Goal: Navigation & Orientation: Find specific page/section

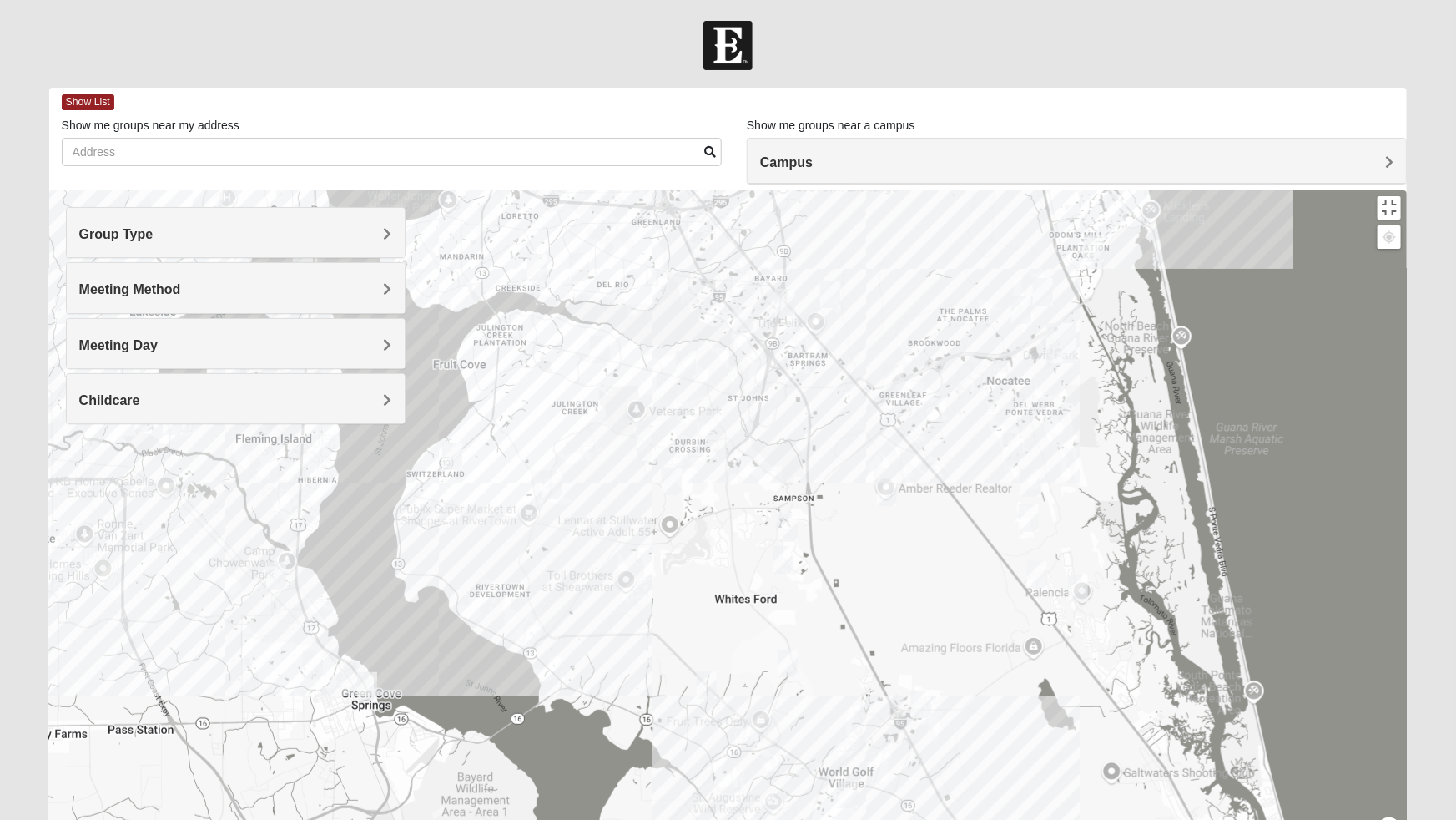
click at [488, 296] on div at bounding box center [728, 524] width 1358 height 668
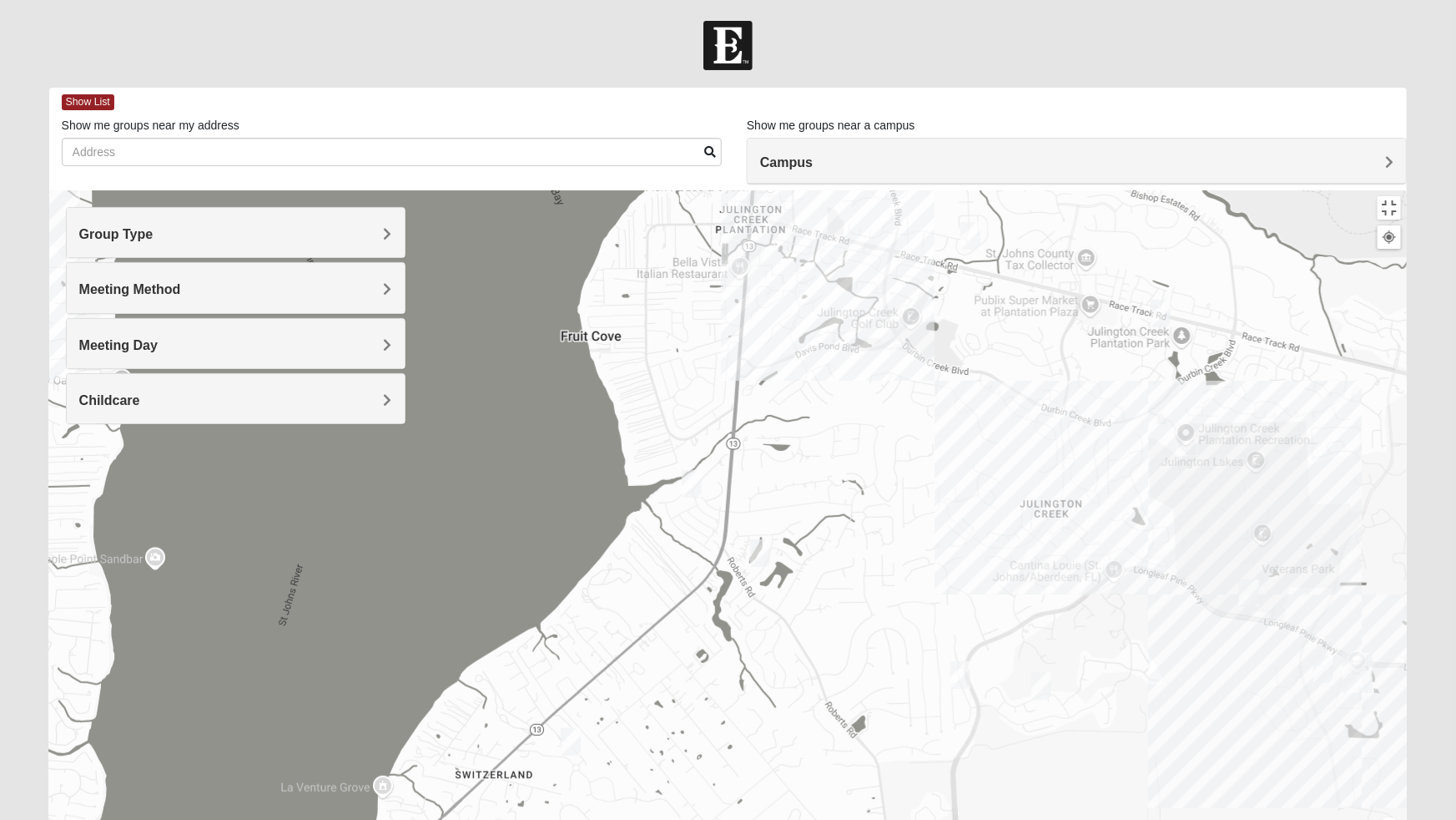
click at [763, 533] on img "1825 Mixed Welch 32259" at bounding box center [760, 553] width 34 height 41
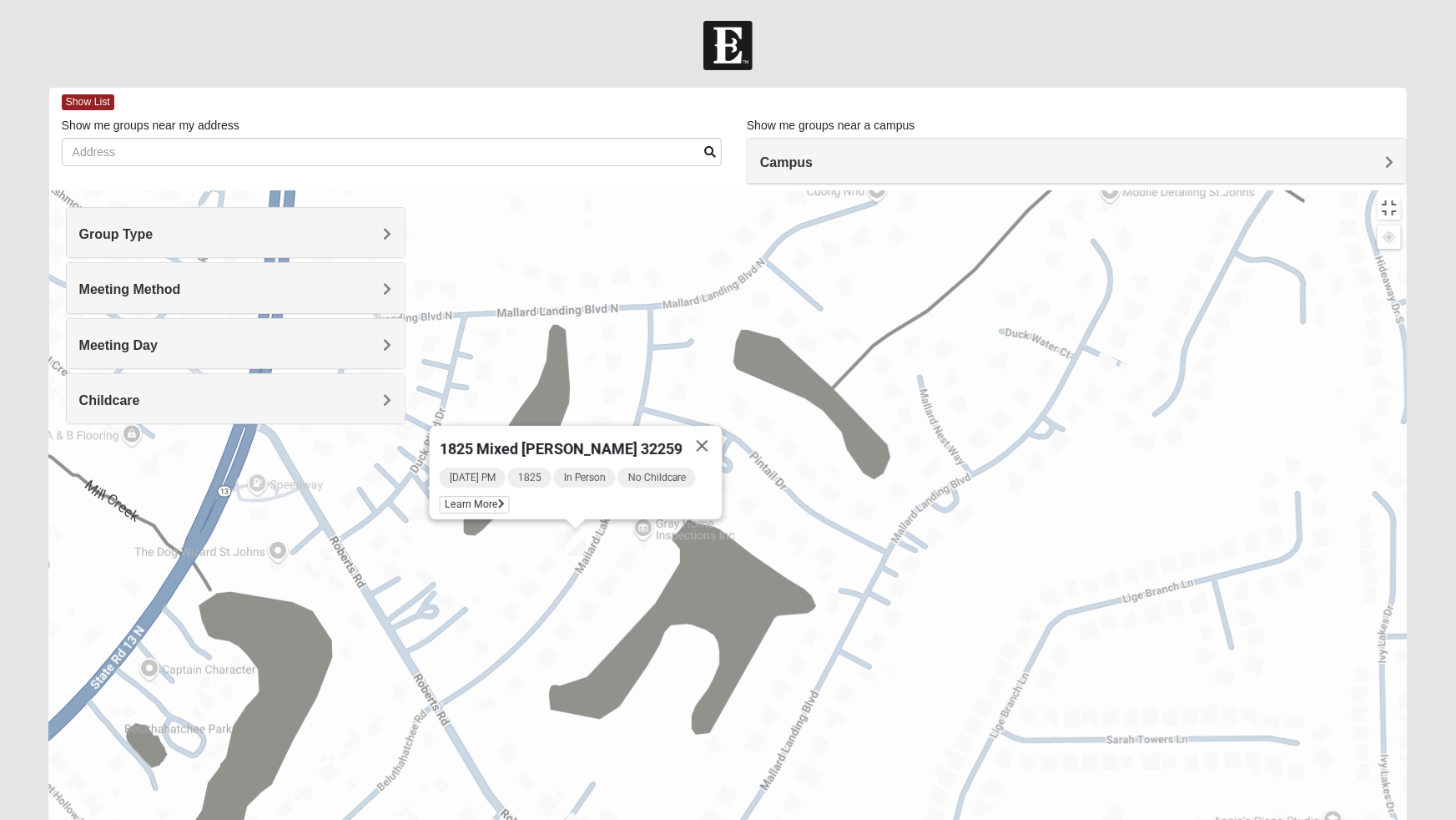
click at [696, 426] on button "Close" at bounding box center [701, 445] width 40 height 40
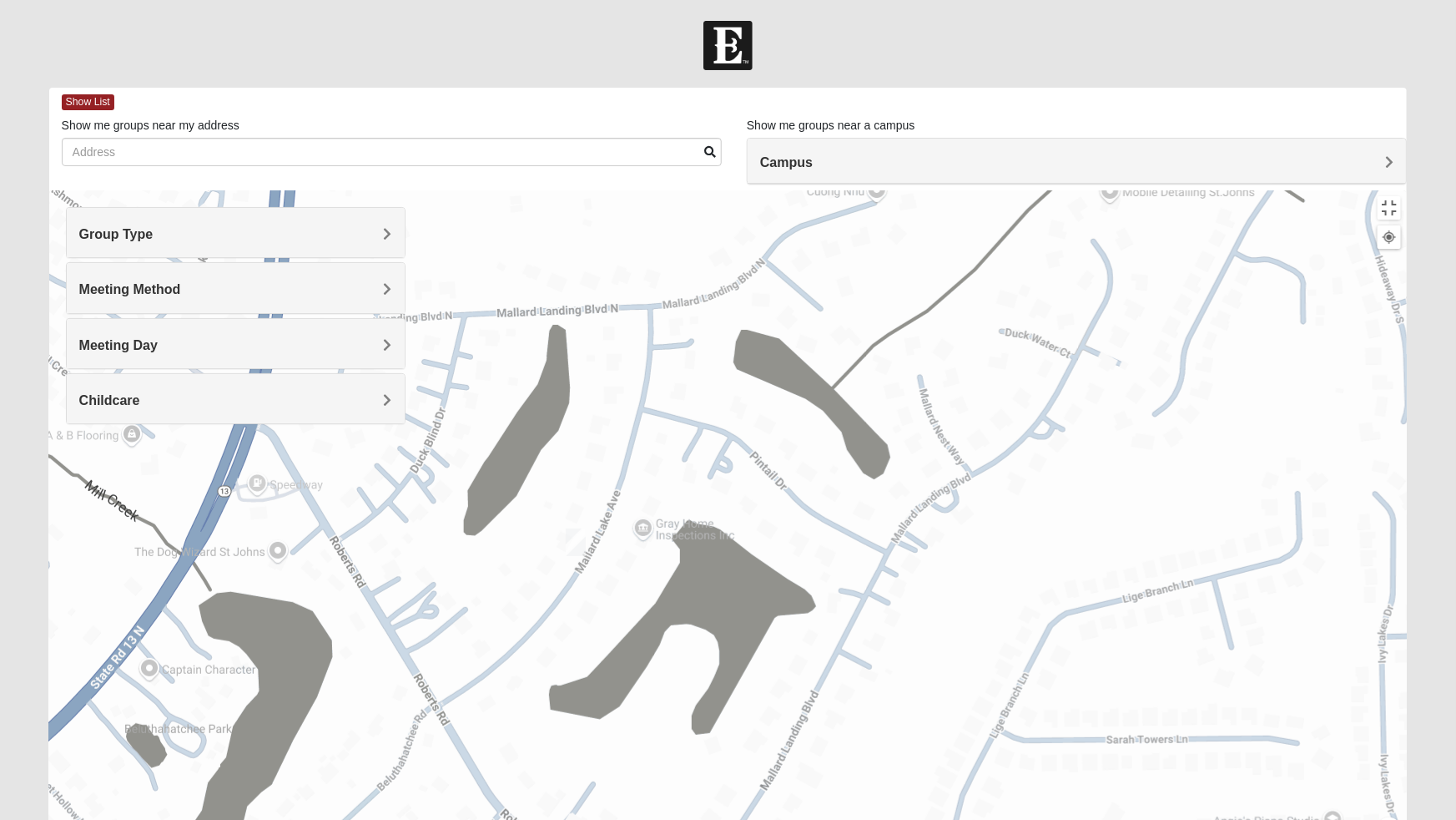
click at [458, 361] on div "To navigate, press the arrow keys." at bounding box center [728, 524] width 1358 height 668
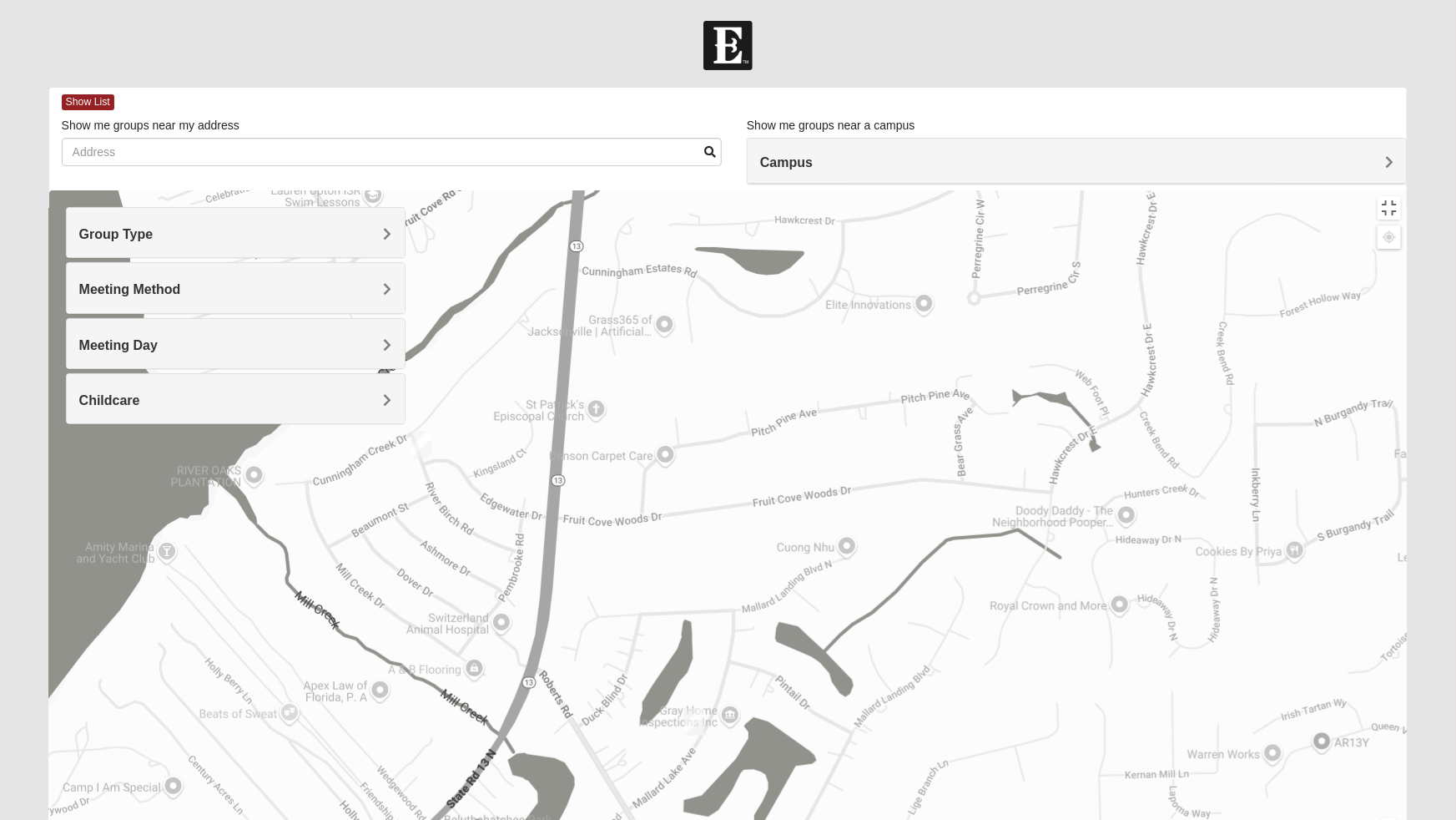
click at [424, 424] on img "1825 Mixed Lokey 32259" at bounding box center [421, 444] width 34 height 41
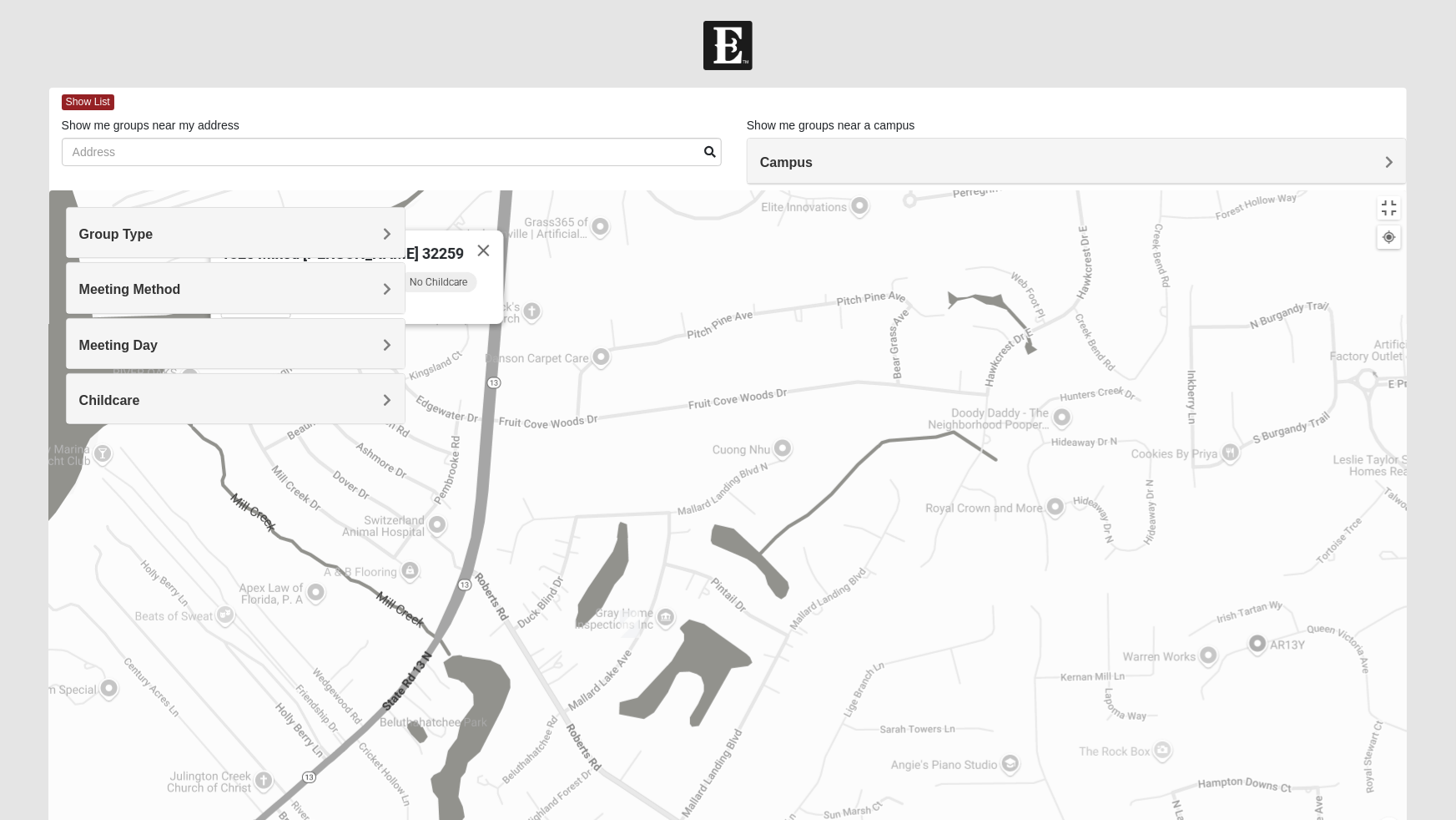
click at [641, 604] on img "1825 Mixed Welch 32259" at bounding box center [631, 624] width 34 height 41
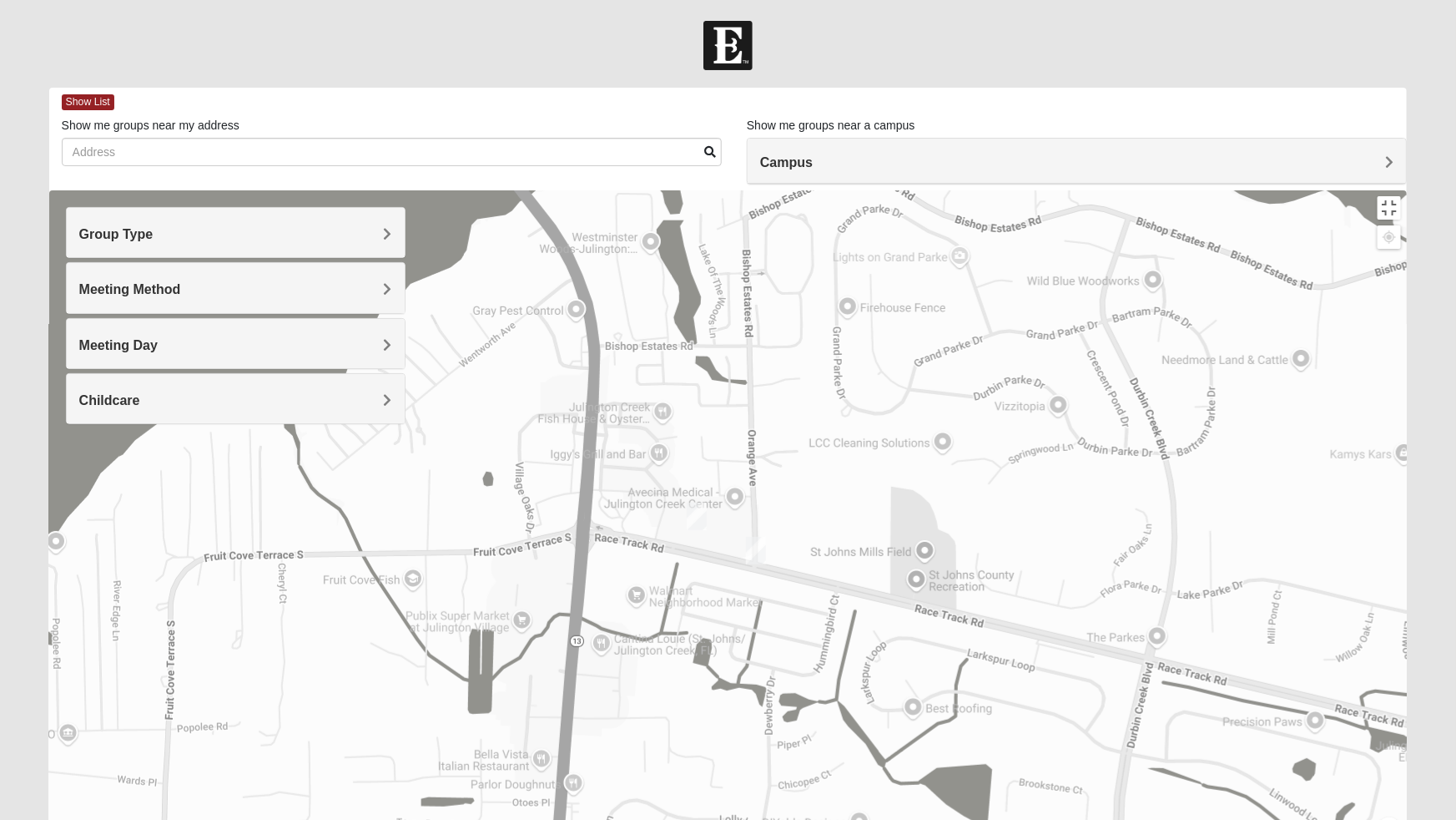
click at [764, 530] on img "Mens Goehring, Kauffman 32259" at bounding box center [756, 551] width 34 height 41
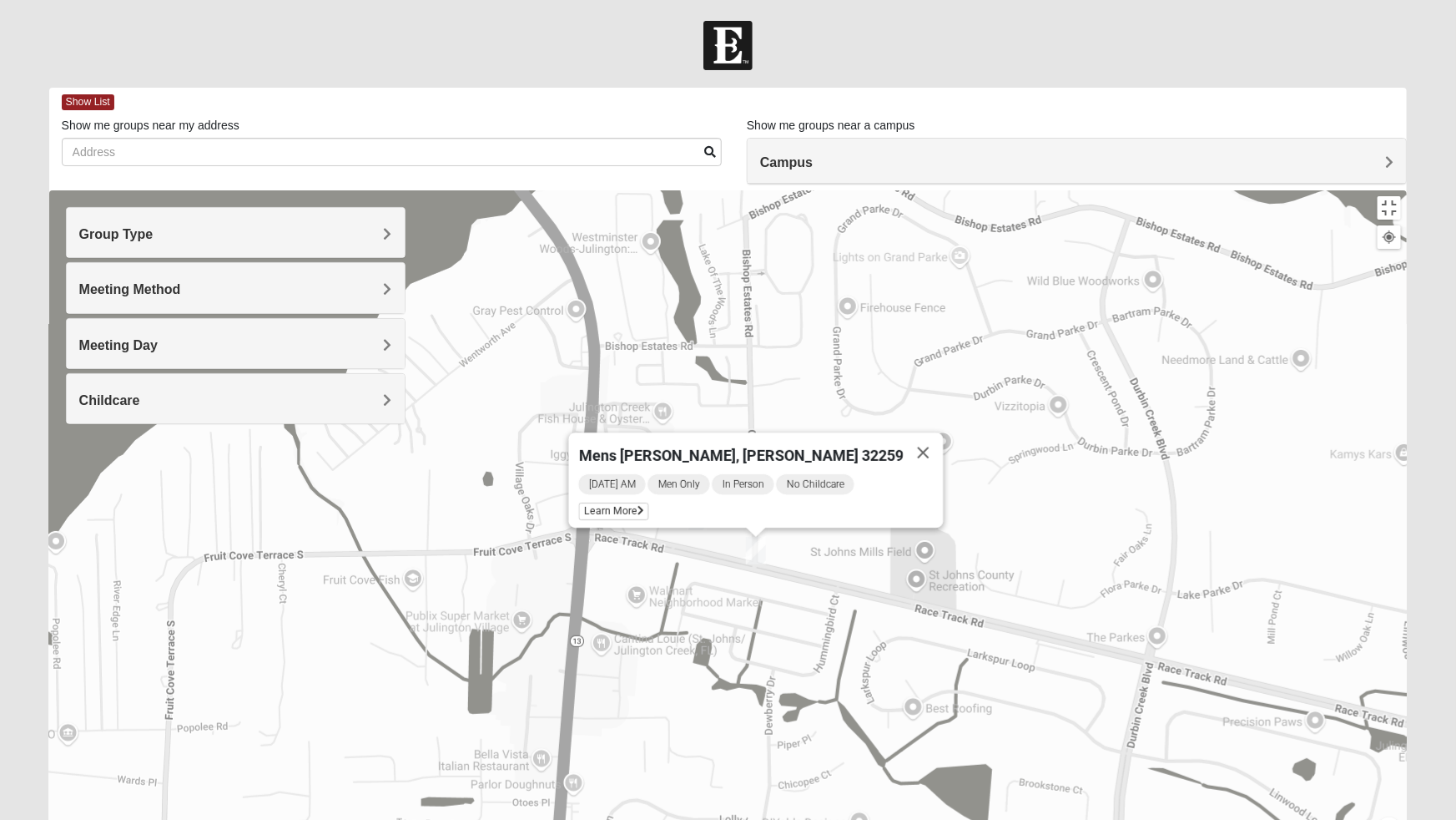
click at [903, 432] on button "Close" at bounding box center [923, 452] width 40 height 40
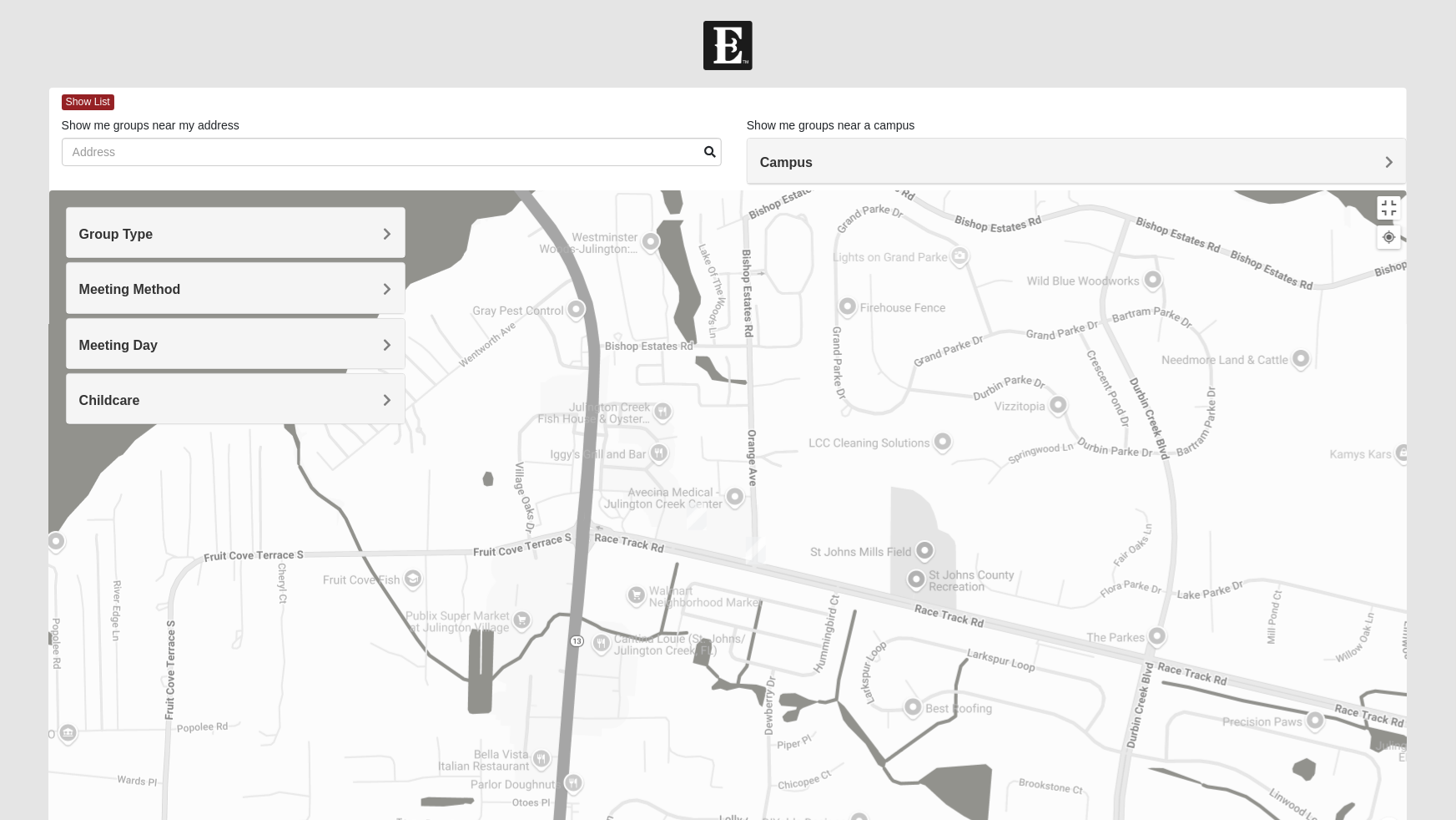
click at [696, 496] on img "Mens Hayes 32259" at bounding box center [697, 516] width 34 height 41
click at [821, 399] on button "Close" at bounding box center [819, 419] width 40 height 40
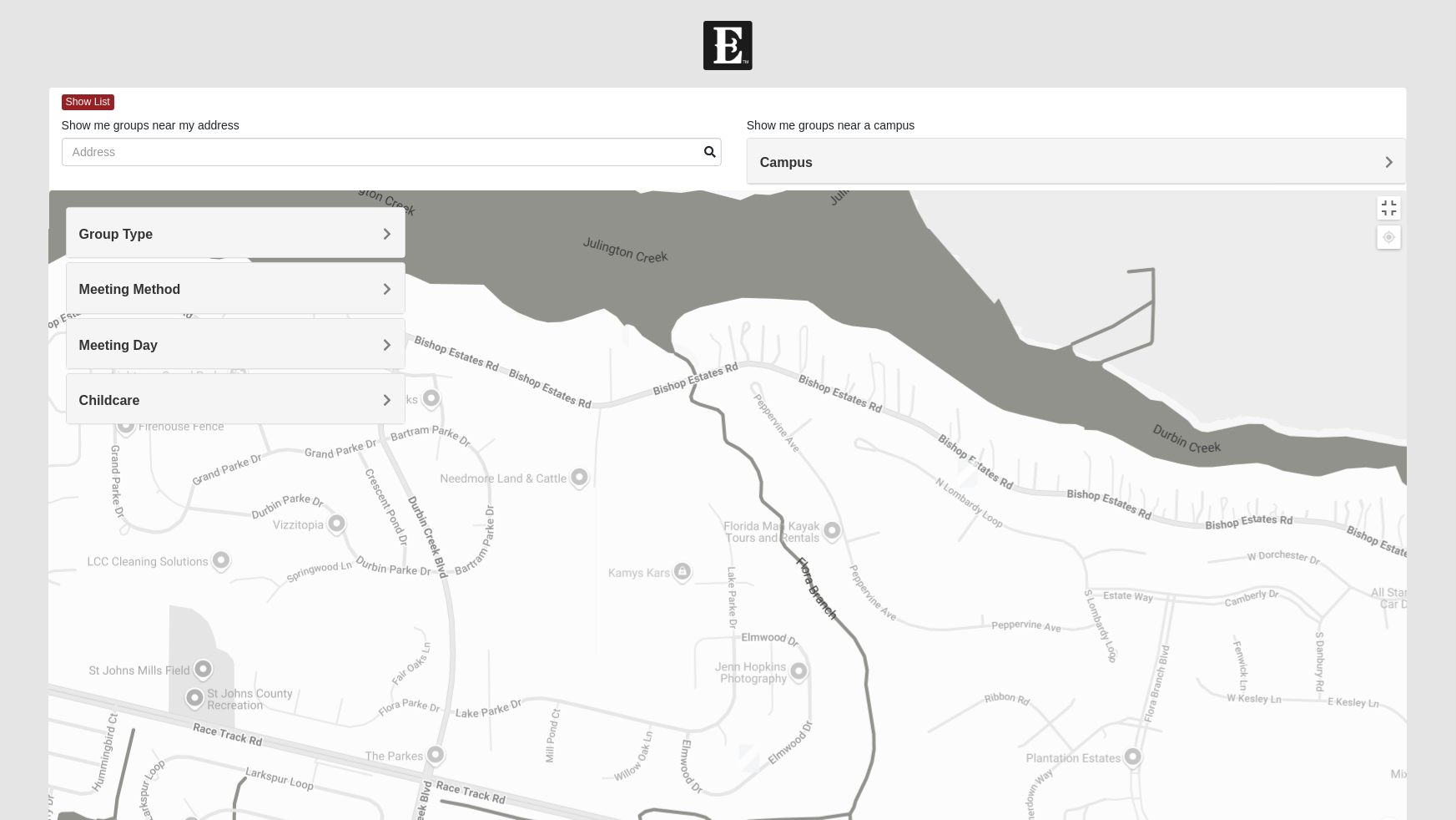
click at [961, 453] on img "Womens Rippa 32259" at bounding box center [968, 474] width 34 height 41
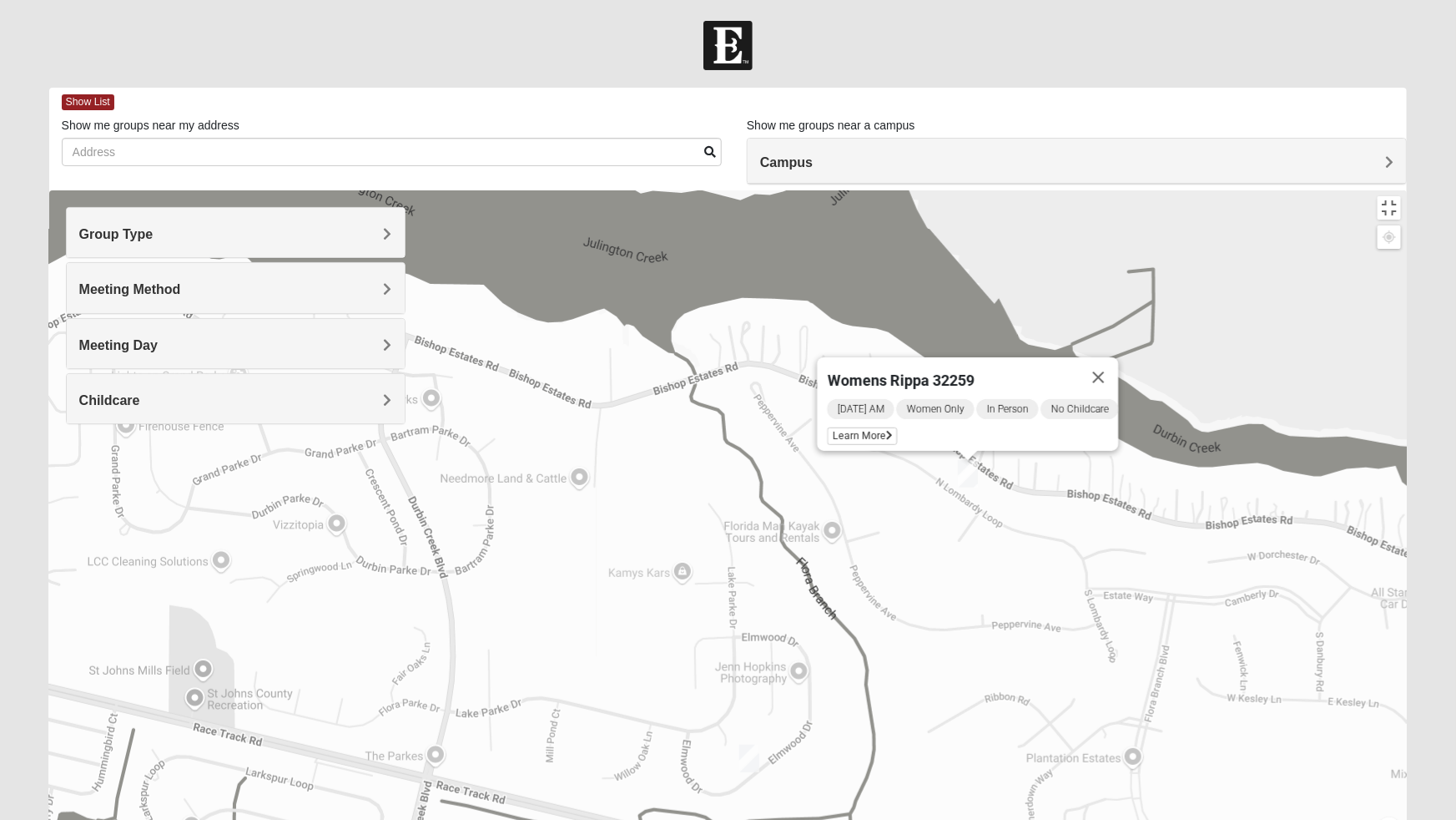
click at [1109, 357] on button "Close" at bounding box center [1097, 377] width 40 height 40
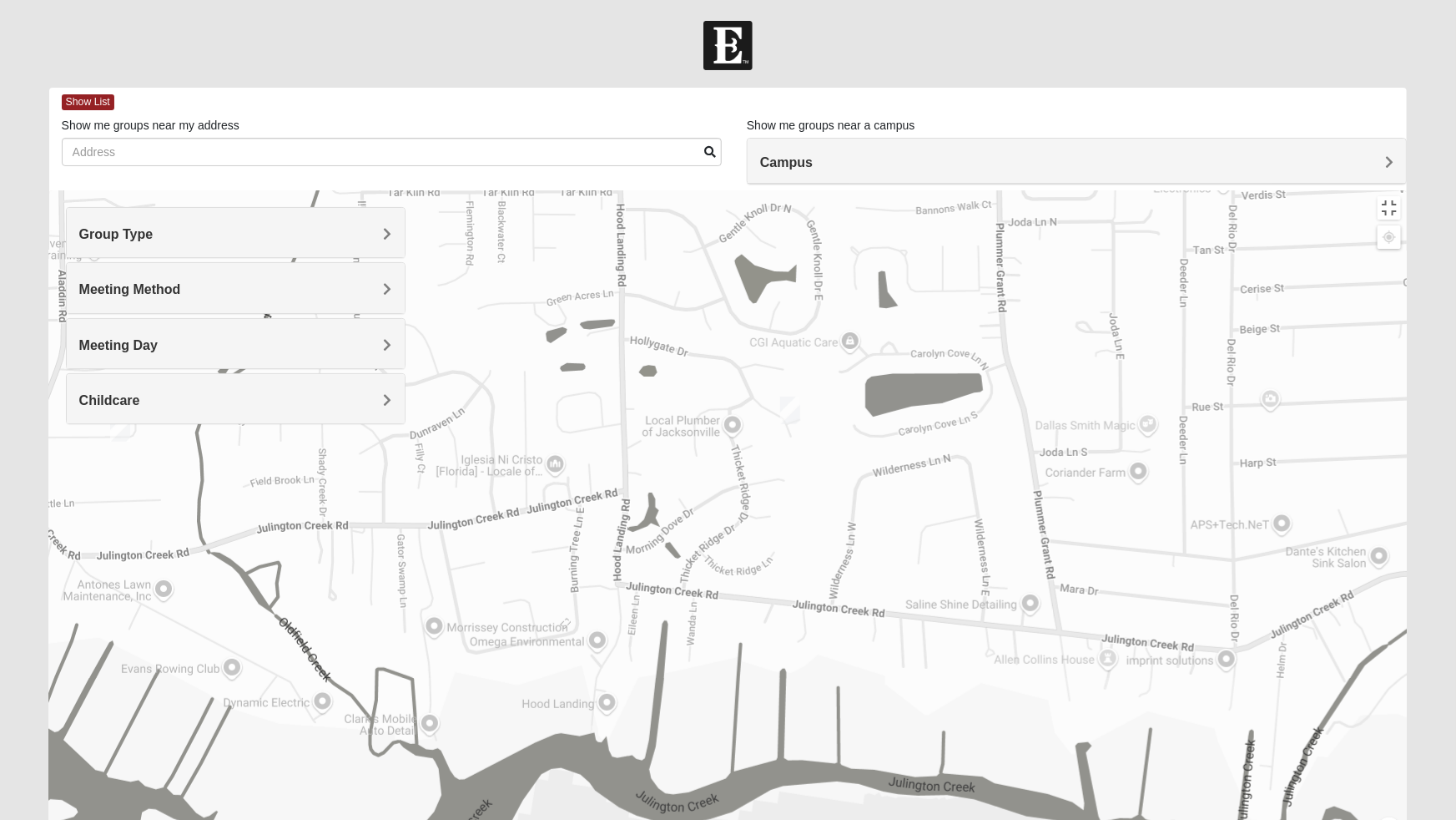
click at [121, 407] on img "1825 Mixed Lloyd 32223" at bounding box center [121, 427] width 34 height 41
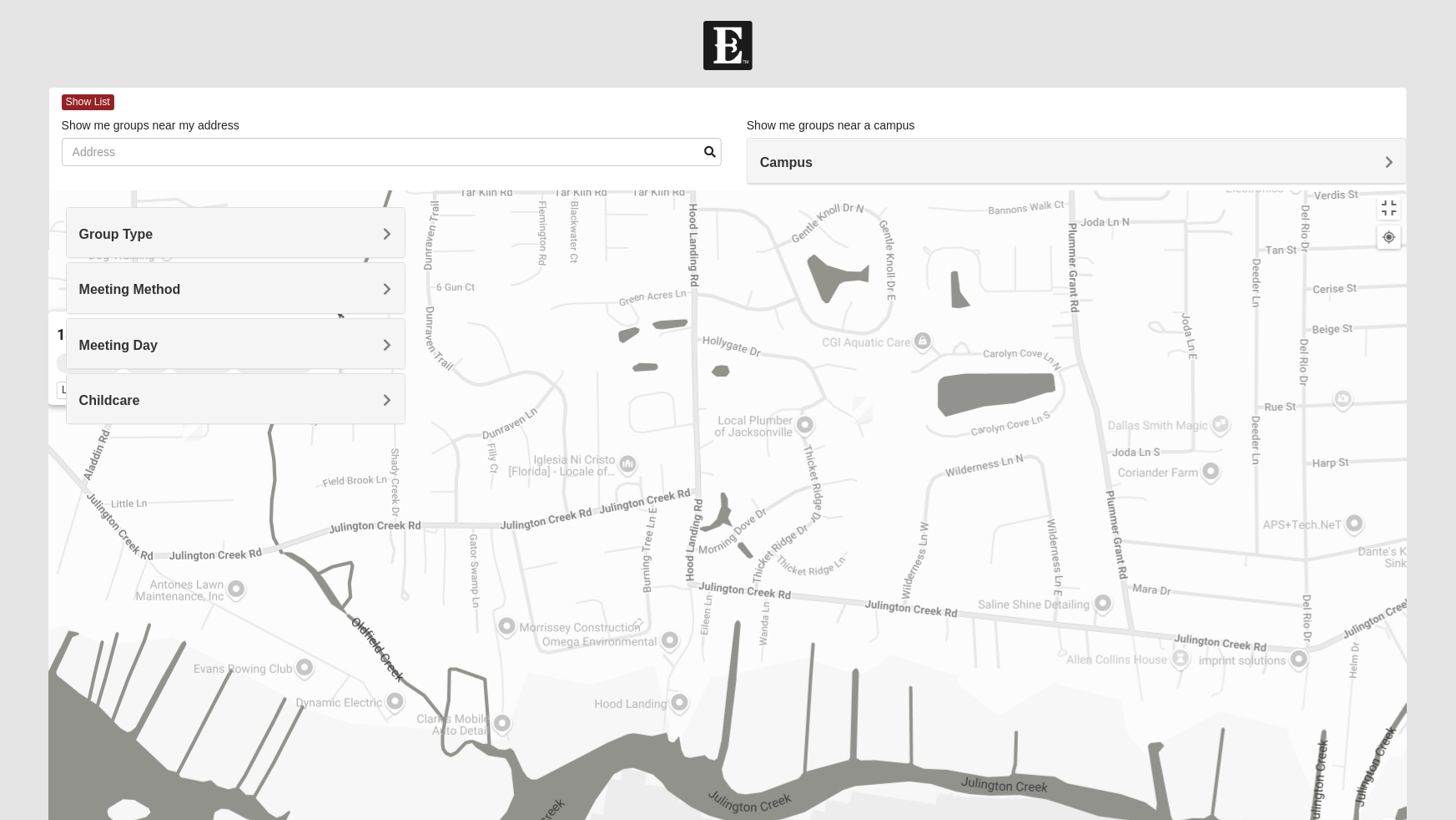
click at [312, 312] on button "Close" at bounding box center [318, 331] width 40 height 40
click at [863, 390] on img "Mixed Eler 32258" at bounding box center [863, 410] width 34 height 41
click at [1005, 294] on button "Close" at bounding box center [992, 313] width 40 height 40
